Goal: Transaction & Acquisition: Purchase product/service

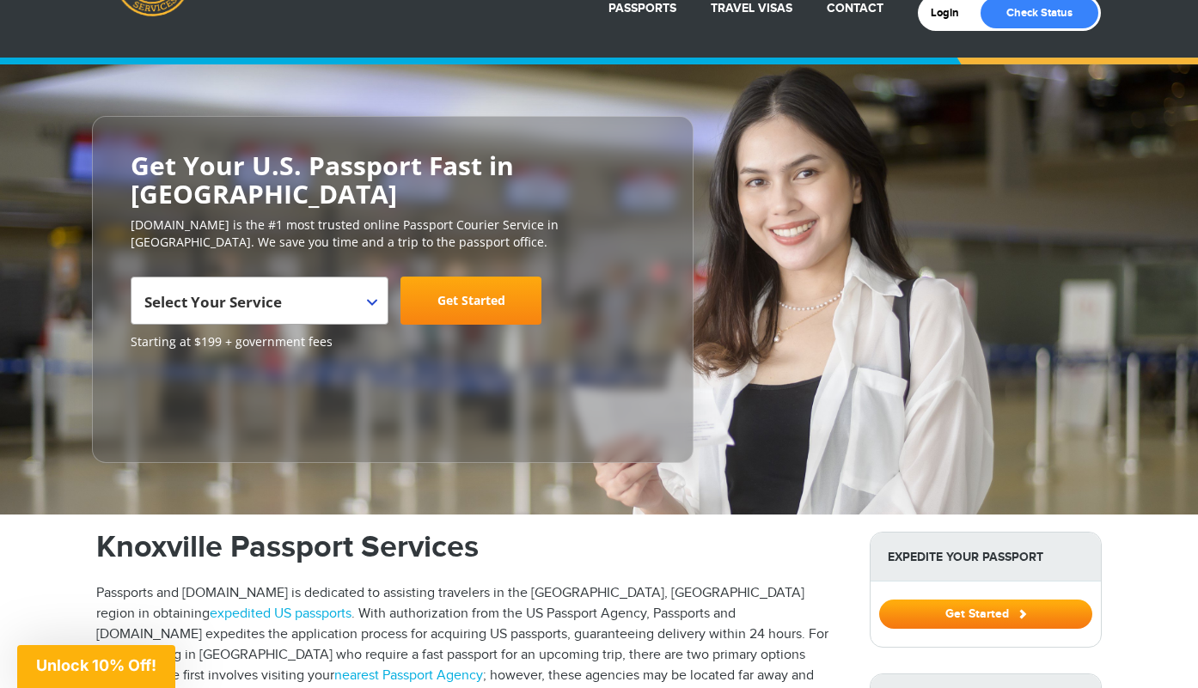
scroll to position [89, 0]
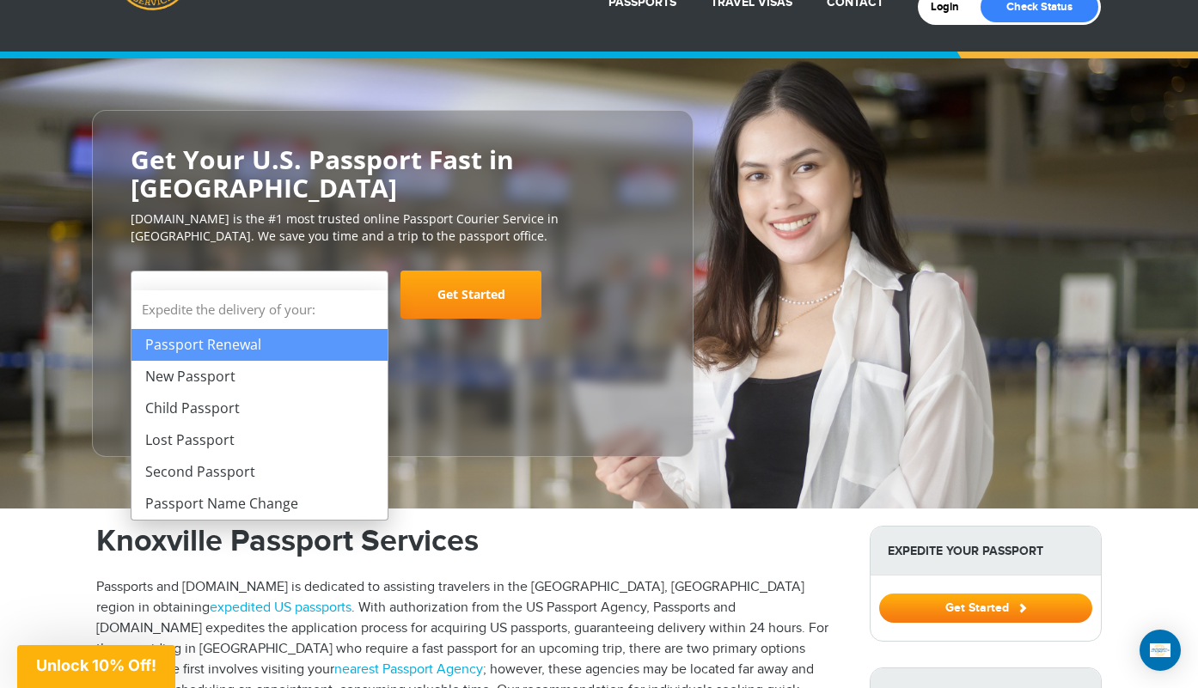
click at [374, 293] on b at bounding box center [372, 296] width 10 height 7
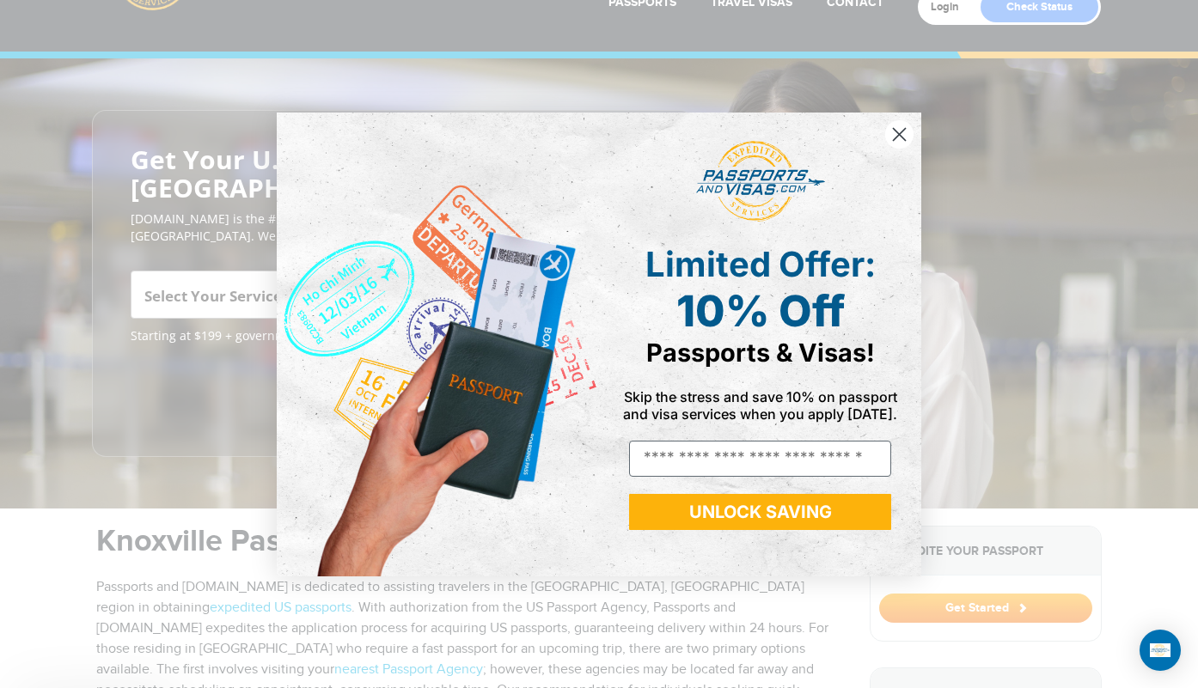
click at [263, 346] on div "Close dialog Limited Offer: 10% Off Passports & Visas! Skip the stress and save…" at bounding box center [599, 344] width 679 height 498
click at [684, 458] on input "Email" at bounding box center [760, 459] width 262 height 36
type input "**********"
click at [769, 514] on button "UNLOCK SAVING" at bounding box center [760, 512] width 262 height 36
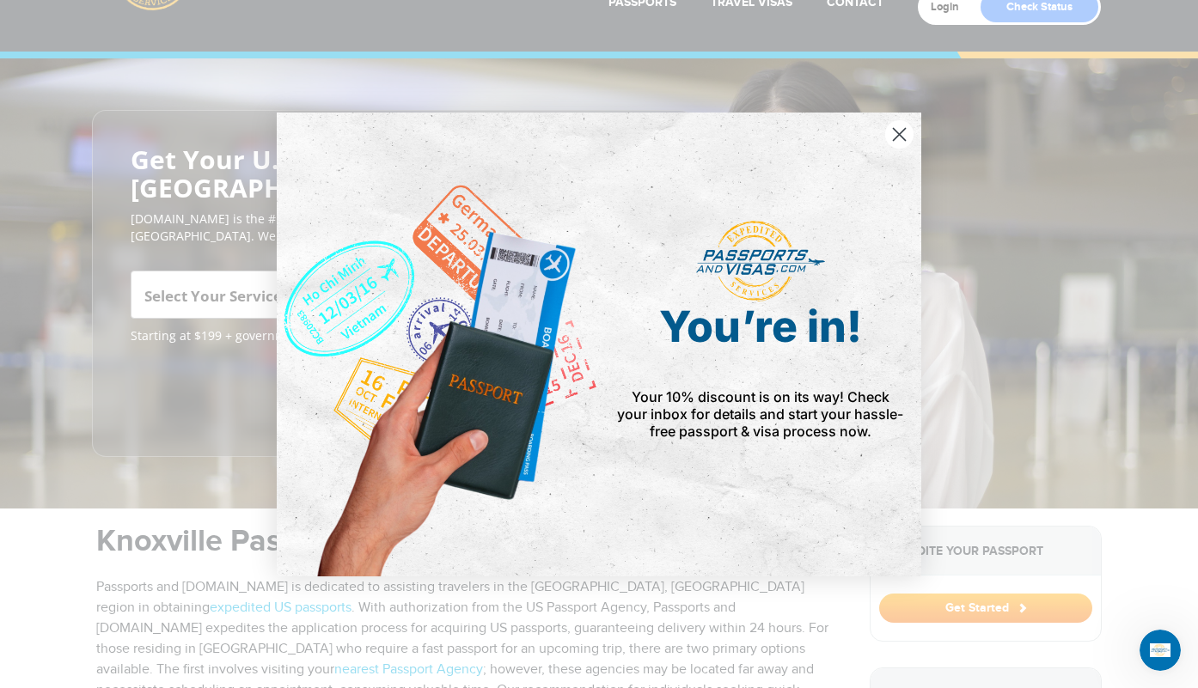
click at [896, 134] on circle "Close dialog" at bounding box center [899, 133] width 28 height 28
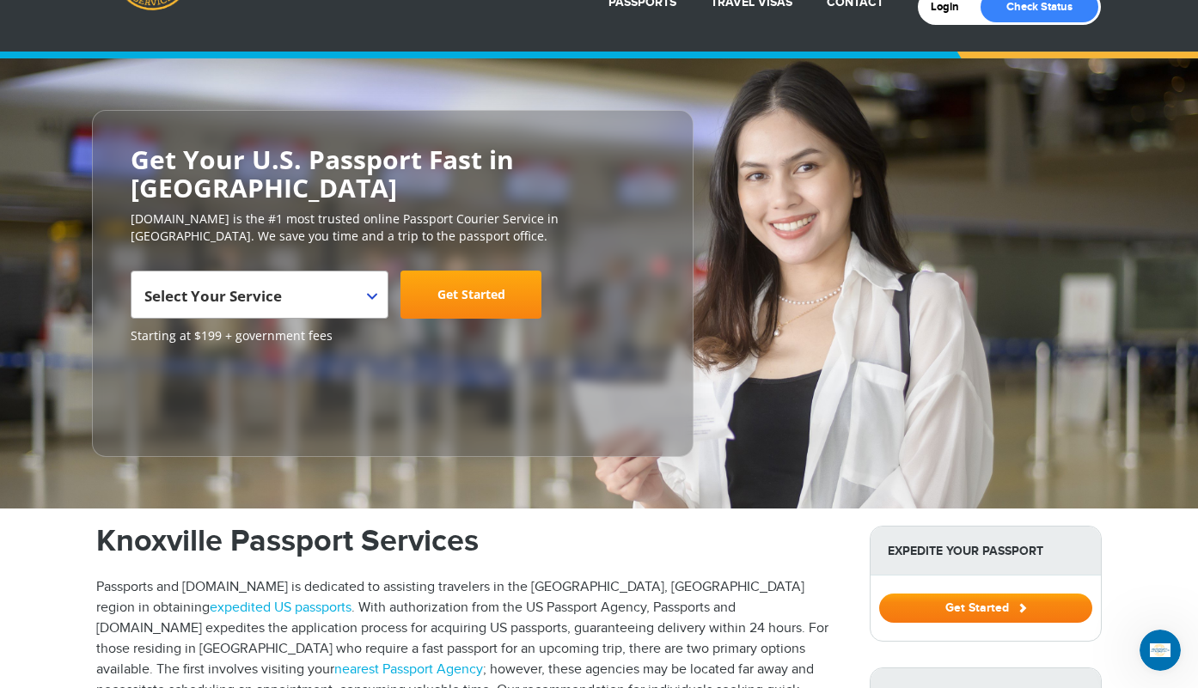
click at [978, 594] on button "Get Started" at bounding box center [985, 608] width 213 height 29
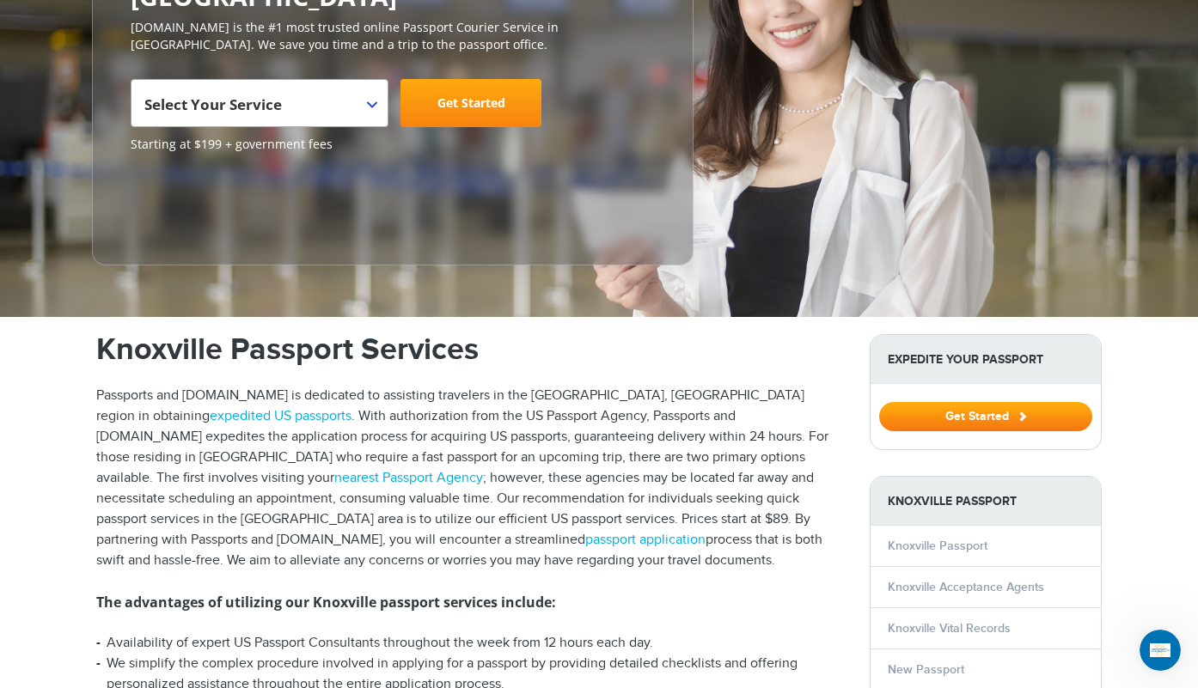
scroll to position [304, 0]
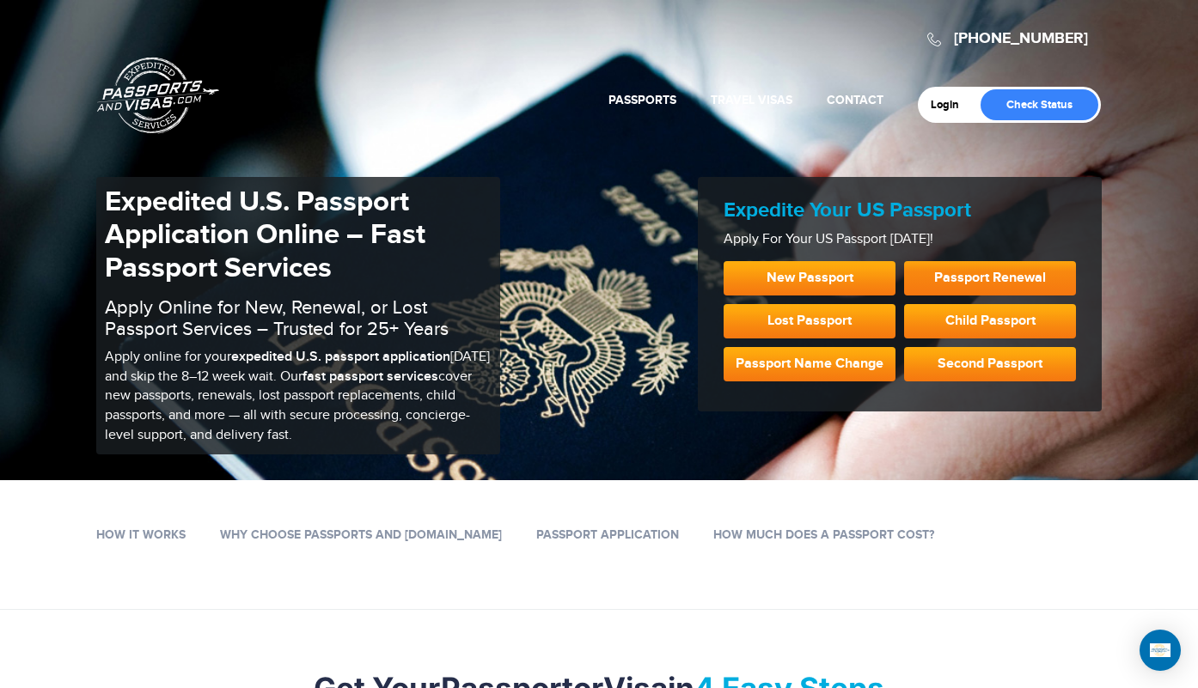
click at [996, 278] on link "Passport Renewal" at bounding box center [990, 278] width 172 height 34
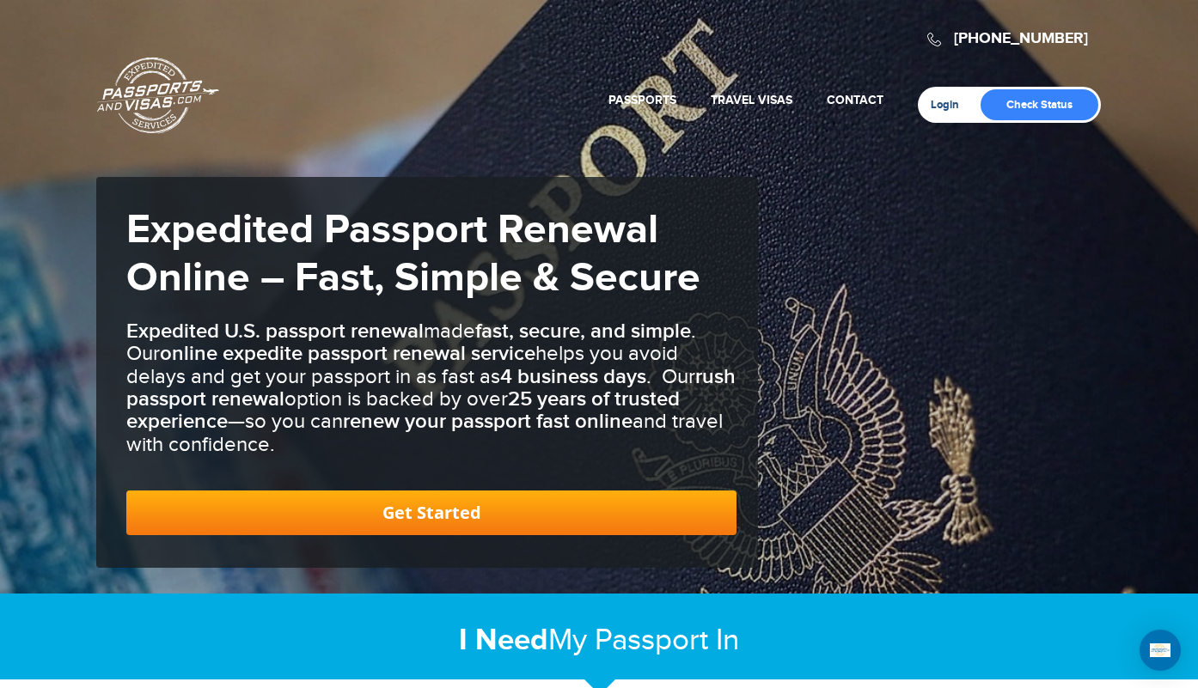
click at [947, 107] on link "Login" at bounding box center [951, 105] width 40 height 14
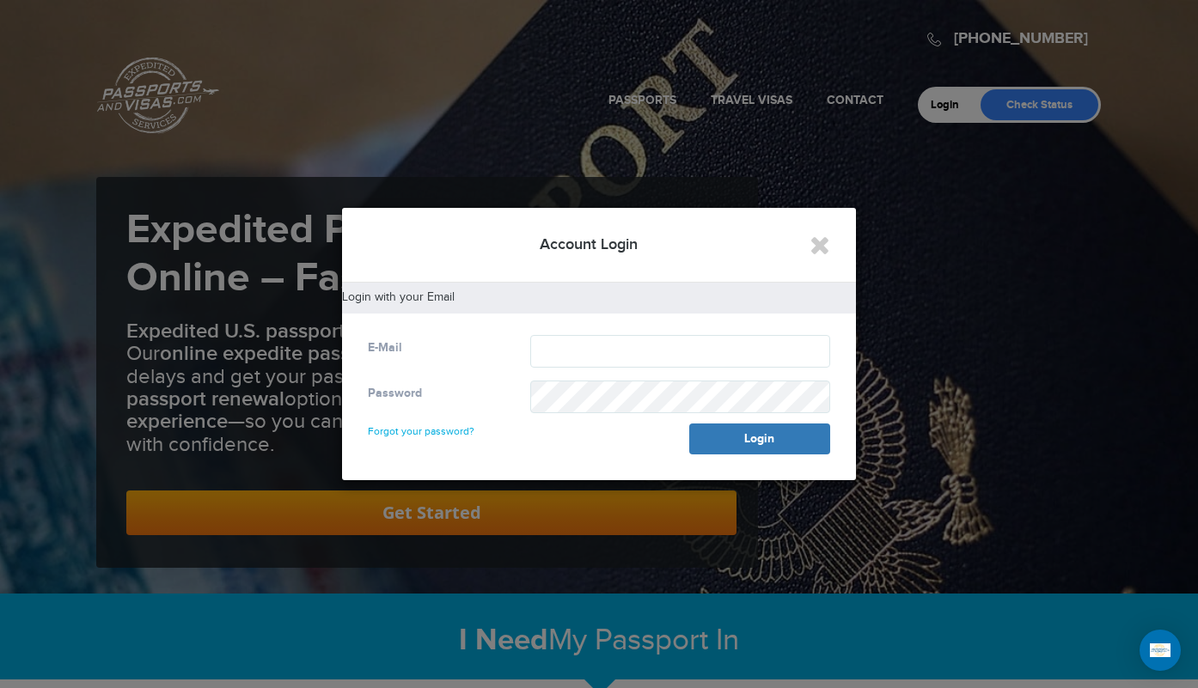
click at [951, 259] on div at bounding box center [599, 344] width 1198 height 688
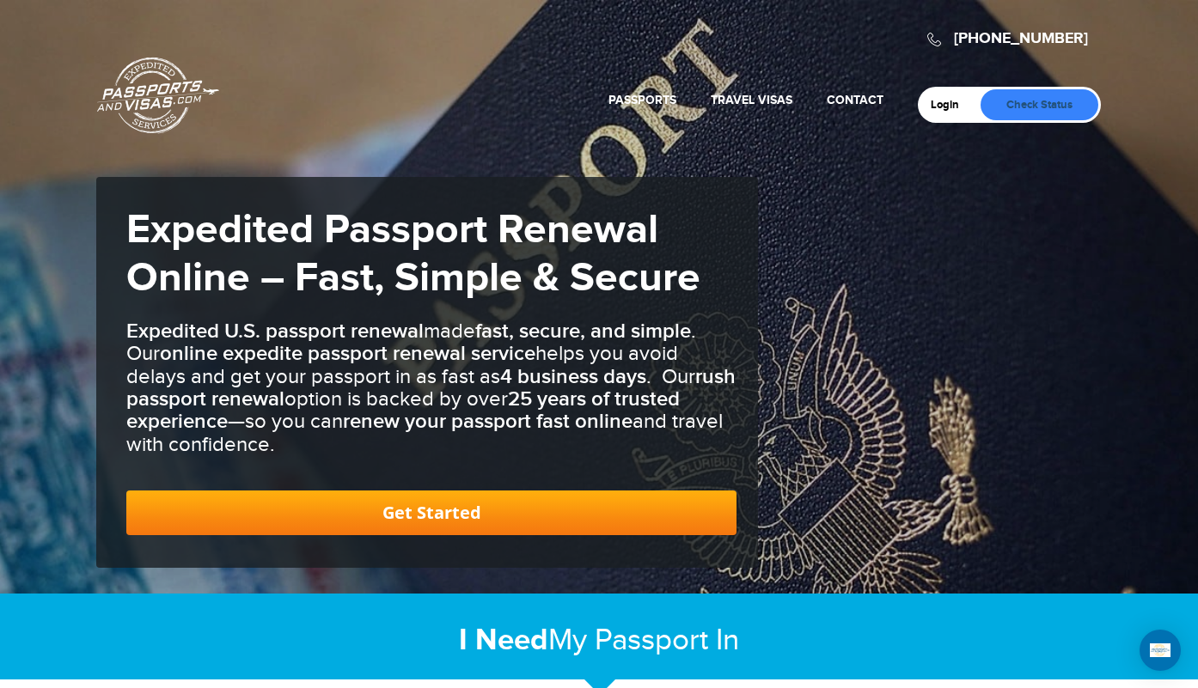
click at [1033, 104] on link "Check Status" at bounding box center [1040, 104] width 118 height 31
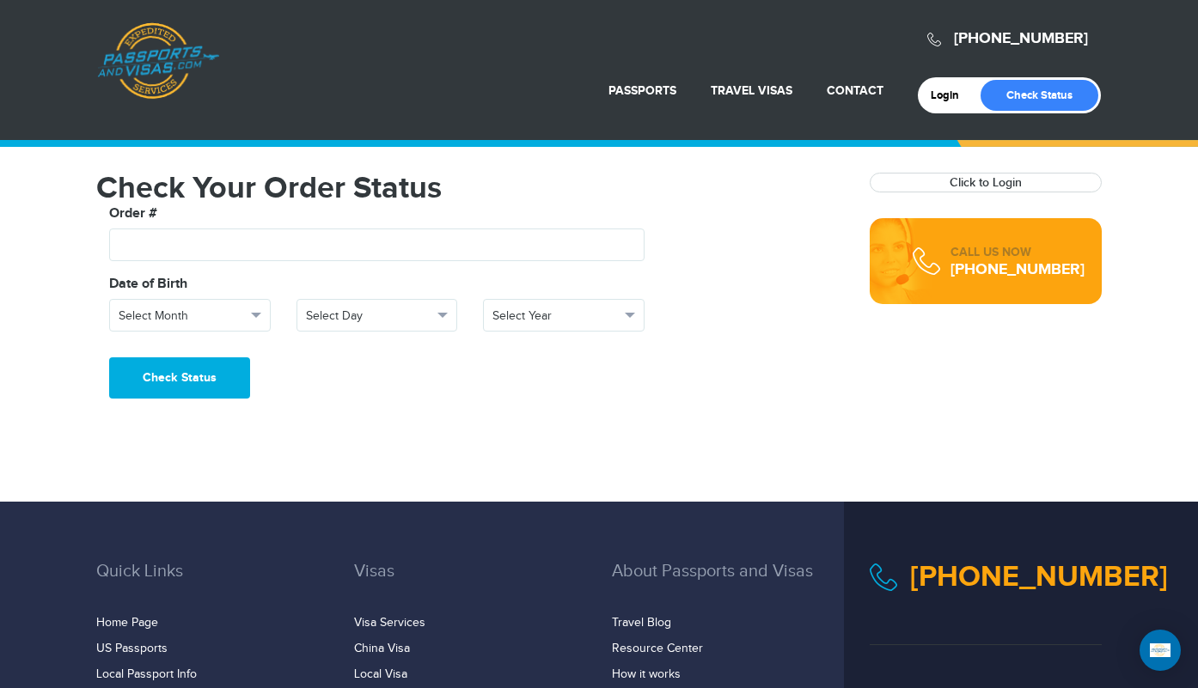
click at [640, 127] on header "720-679-7148 Passports & Visas.com Login Check Status Passports Passport Renewa…" at bounding box center [599, 70] width 1198 height 140
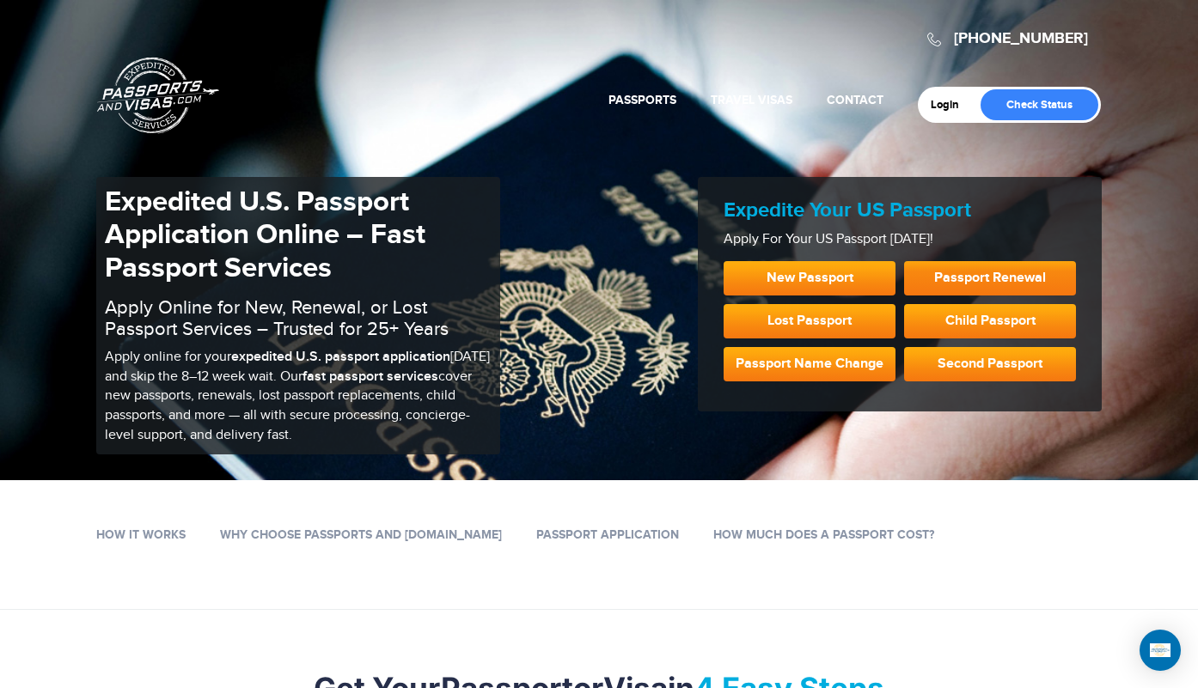
click at [951, 280] on link "Passport Renewal" at bounding box center [990, 278] width 172 height 34
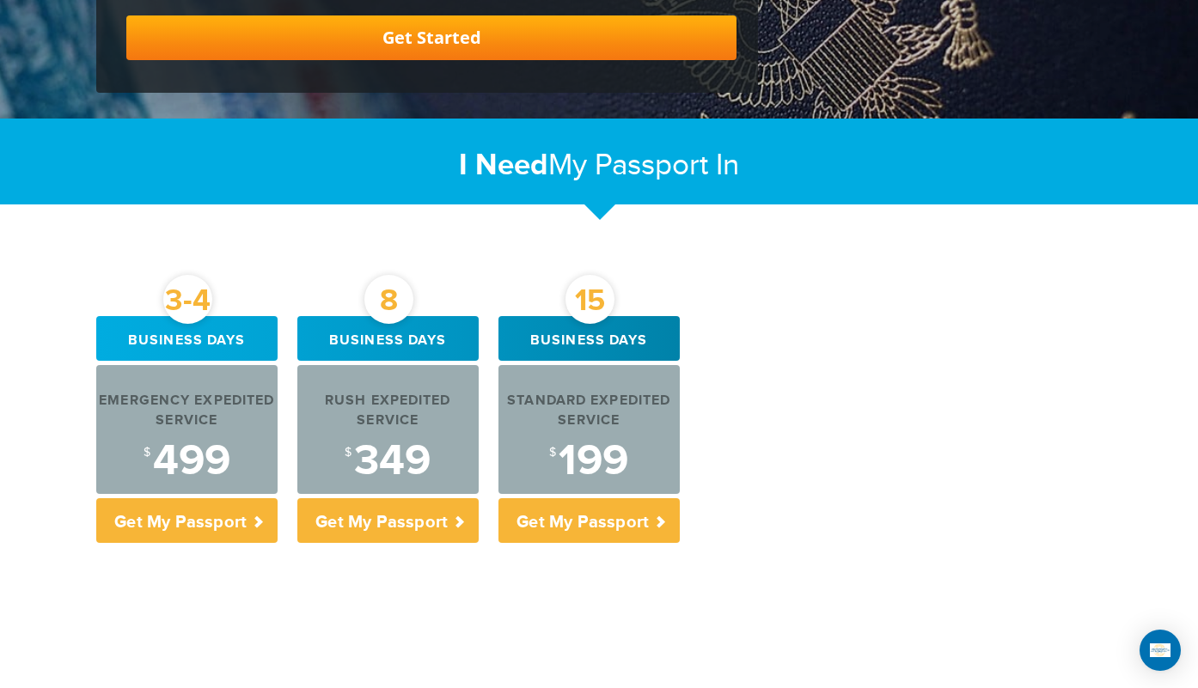
scroll to position [490, 0]
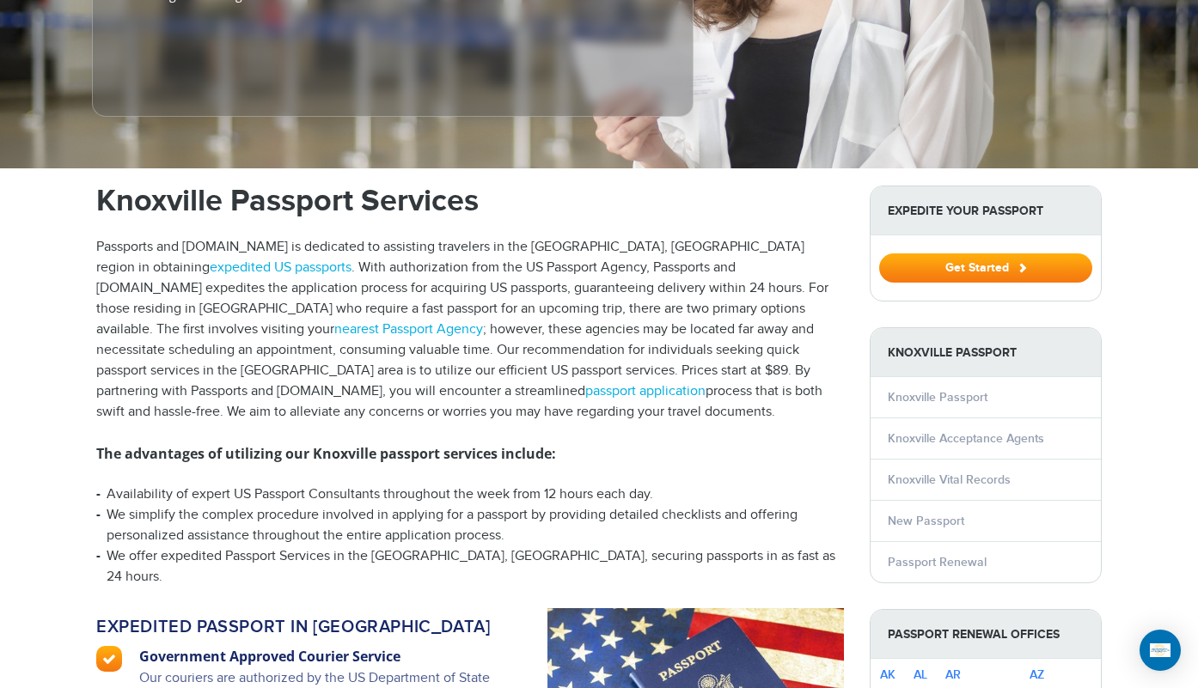
scroll to position [431, 0]
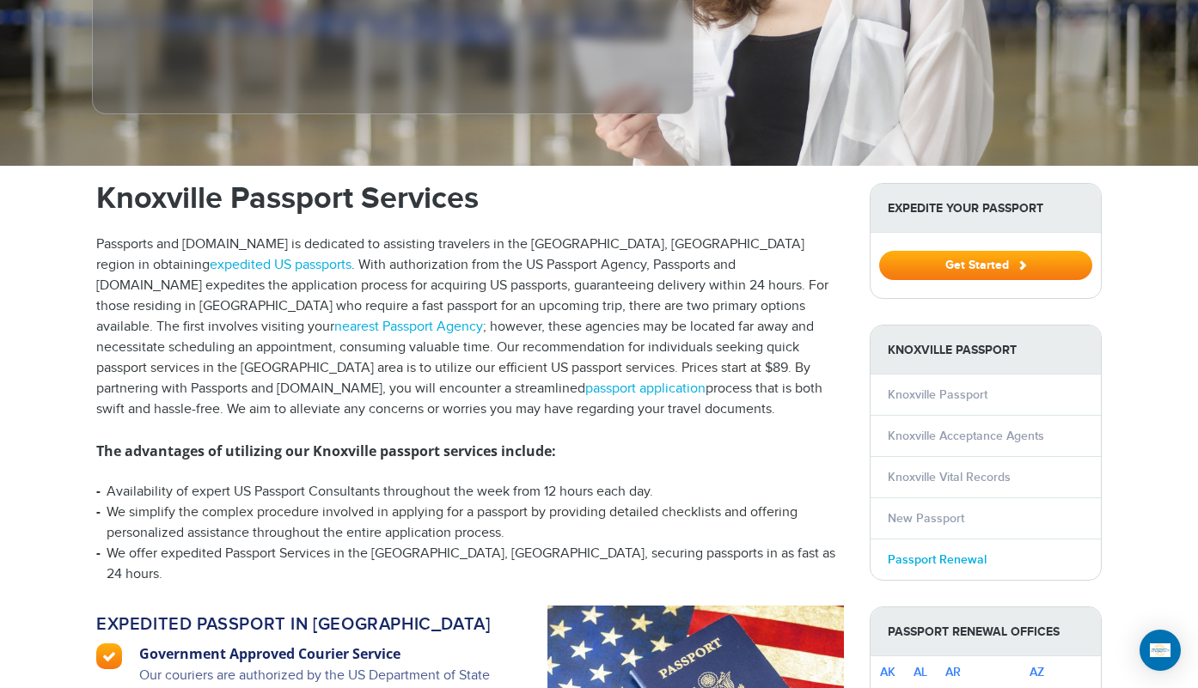
click at [946, 553] on link "Passport Renewal" at bounding box center [937, 560] width 99 height 15
